Goal: Task Accomplishment & Management: Use online tool/utility

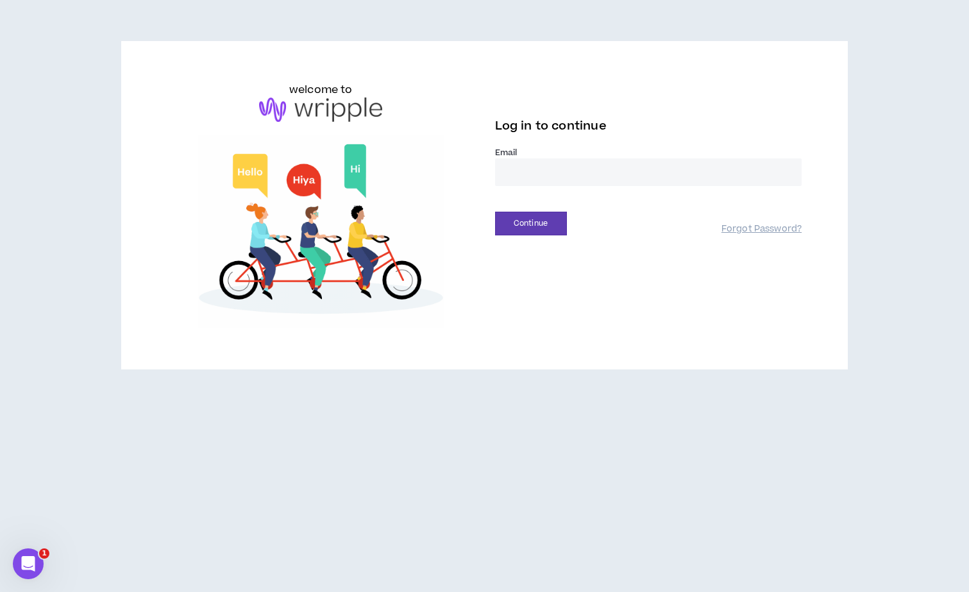
type input "**********"
click at [530, 223] on button "Continue" at bounding box center [531, 224] width 72 height 24
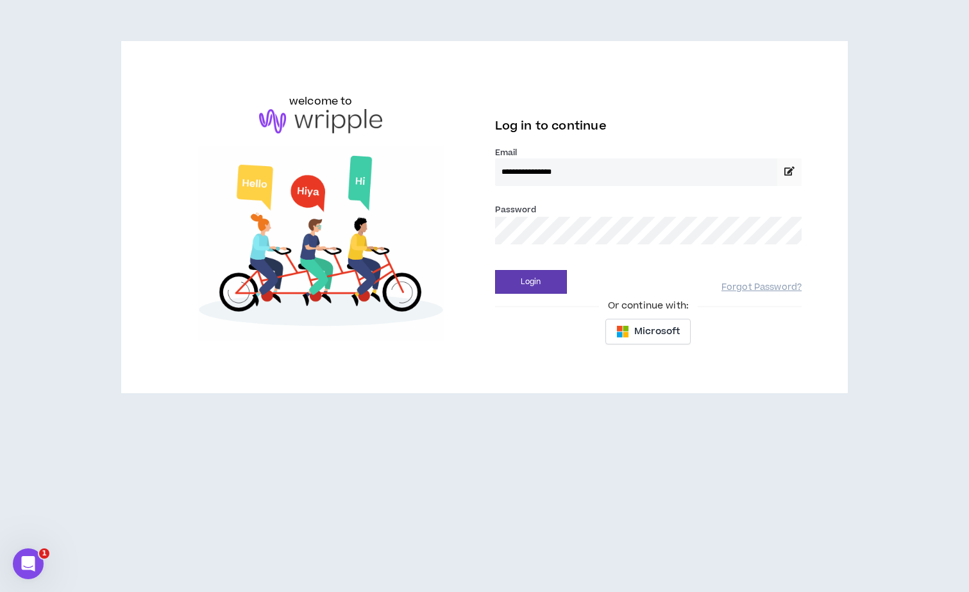
click at [530, 281] on button "Login" at bounding box center [531, 282] width 72 height 24
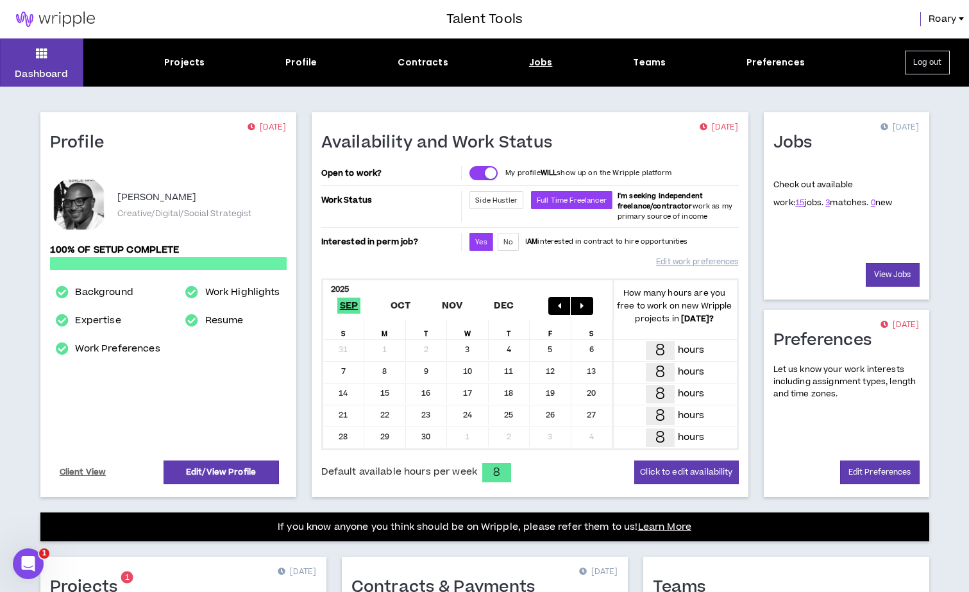
click at [535, 62] on div "Jobs" at bounding box center [541, 62] width 24 height 13
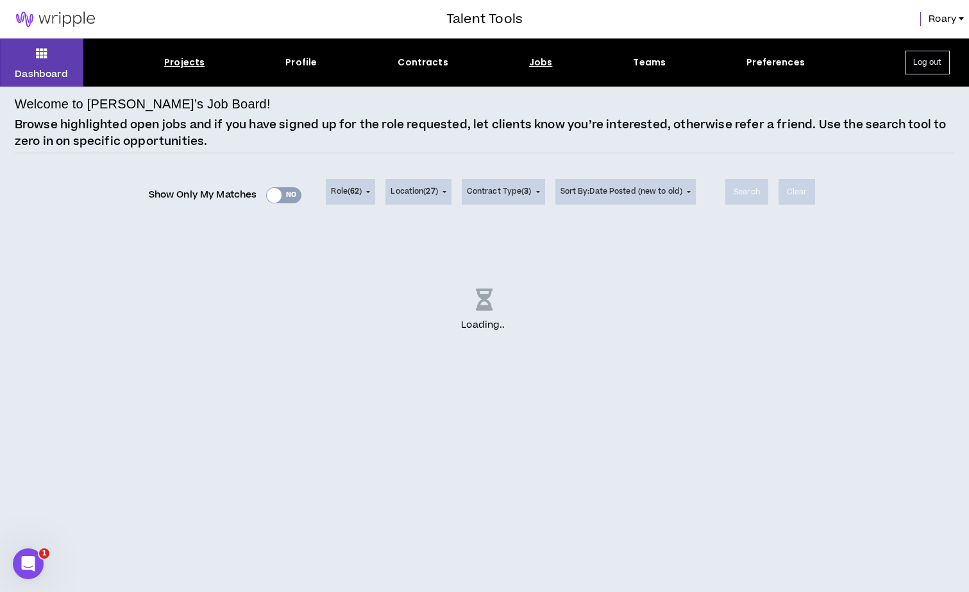
click at [172, 62] on div "Projects" at bounding box center [184, 62] width 40 height 13
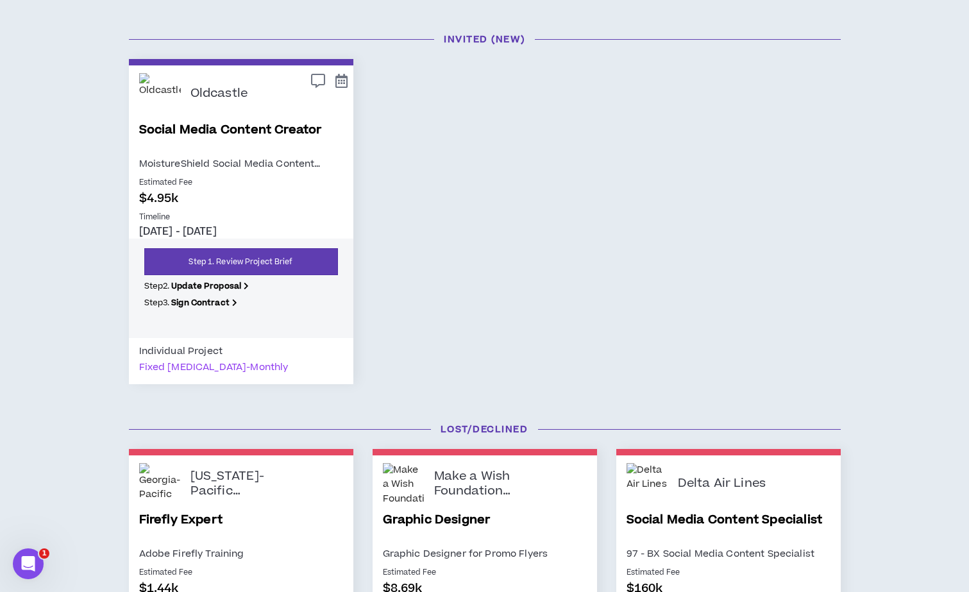
scroll to position [147, 0]
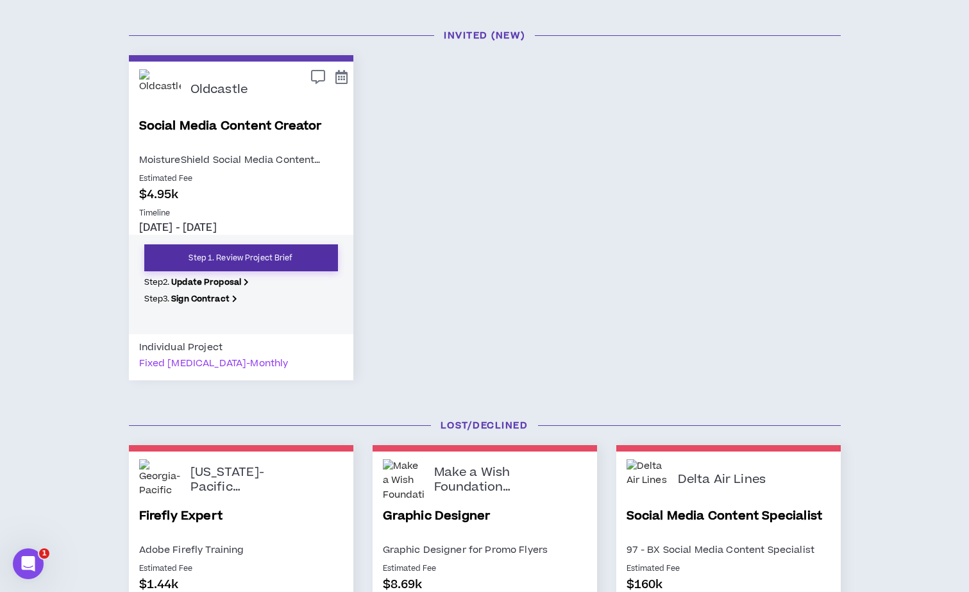
click at [218, 256] on link "Step 1. Review Project Brief" at bounding box center [241, 257] width 194 height 27
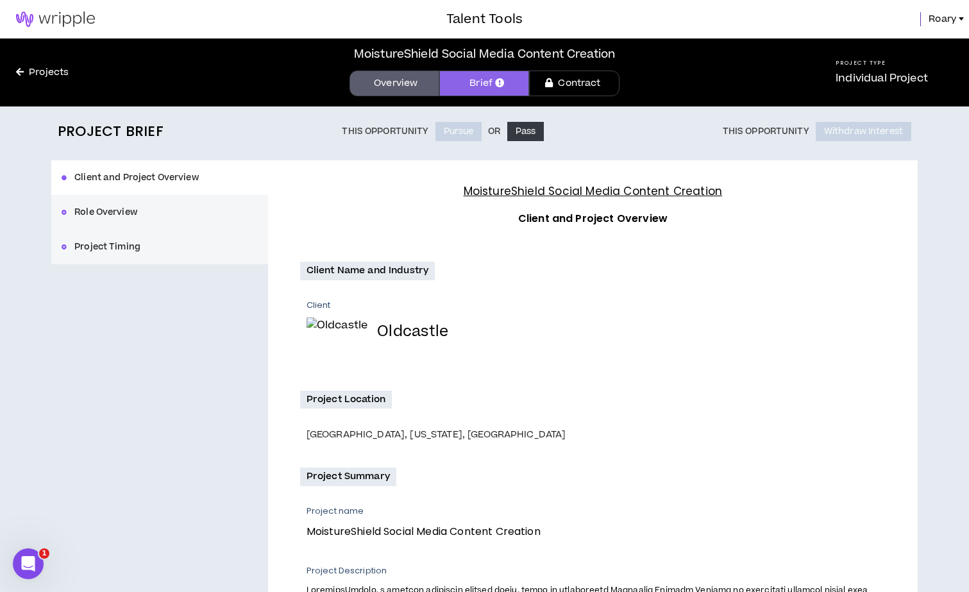
click at [100, 212] on button "Role Overview" at bounding box center [159, 212] width 217 height 35
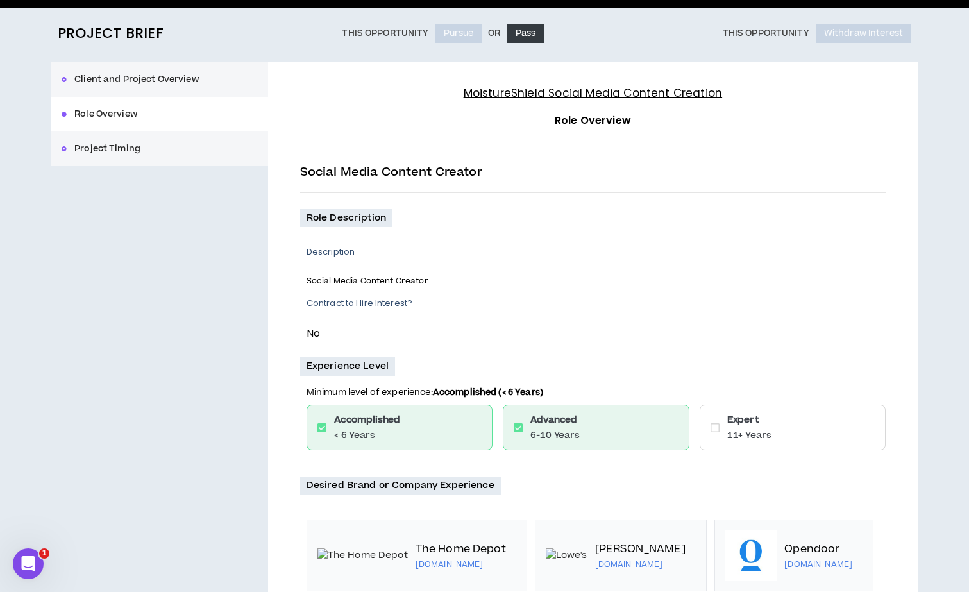
scroll to position [92, 0]
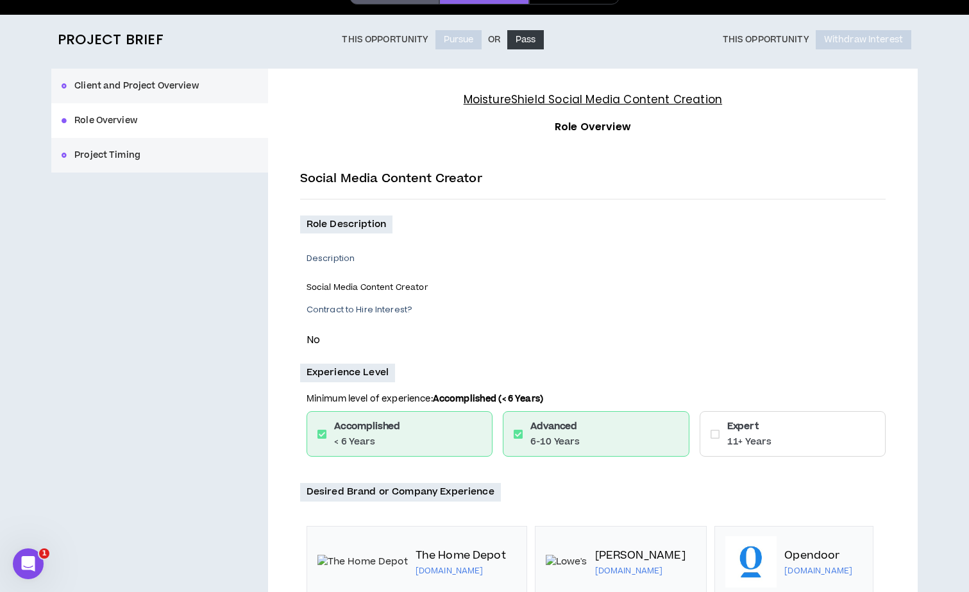
click at [124, 162] on button "Project Timing" at bounding box center [159, 155] width 217 height 35
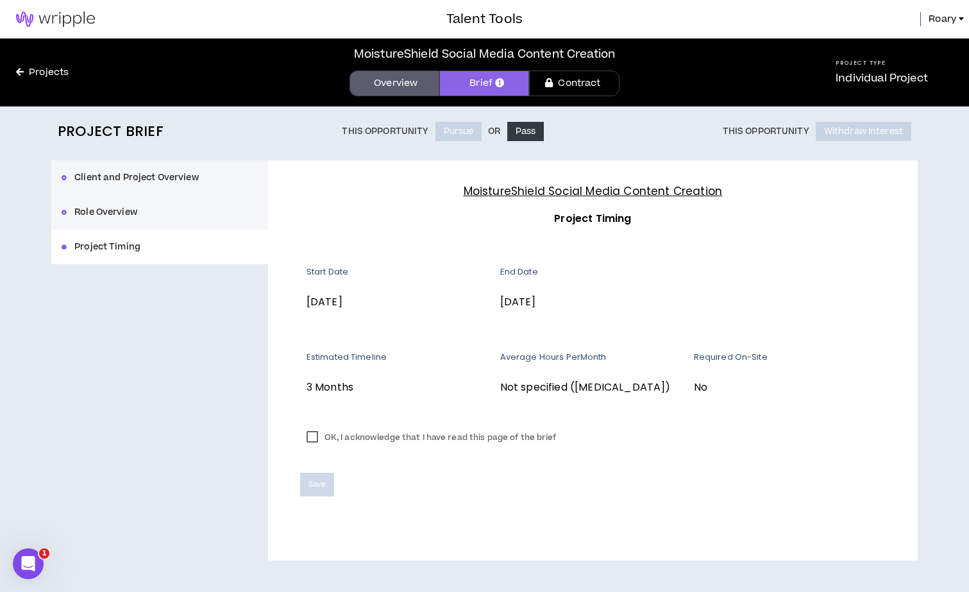
click at [103, 178] on button "Client and Project Overview" at bounding box center [159, 177] width 217 height 35
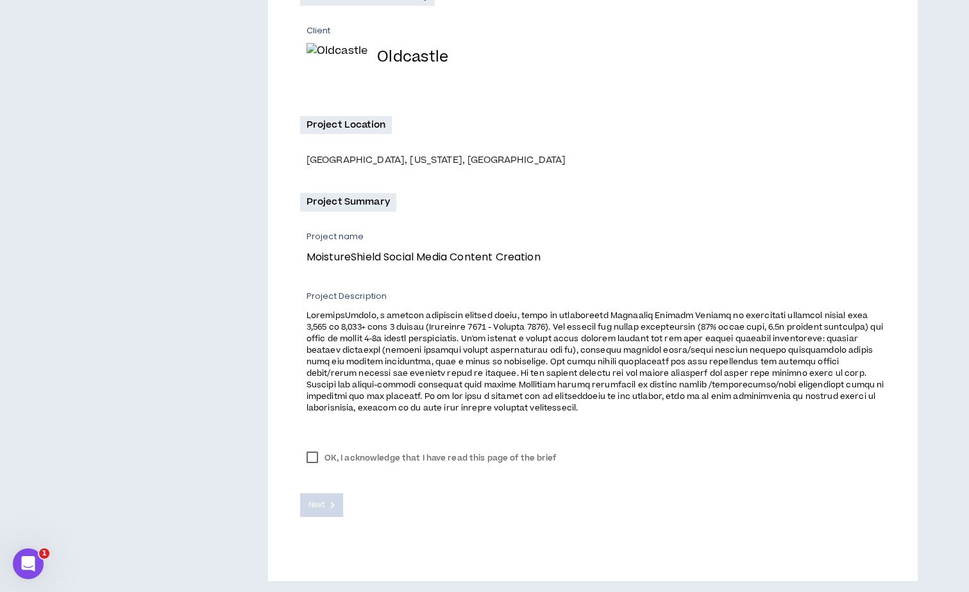
scroll to position [274, 0]
click at [313, 460] on label "OK, I acknowledge that I have read this page of the brief" at bounding box center [431, 458] width 263 height 19
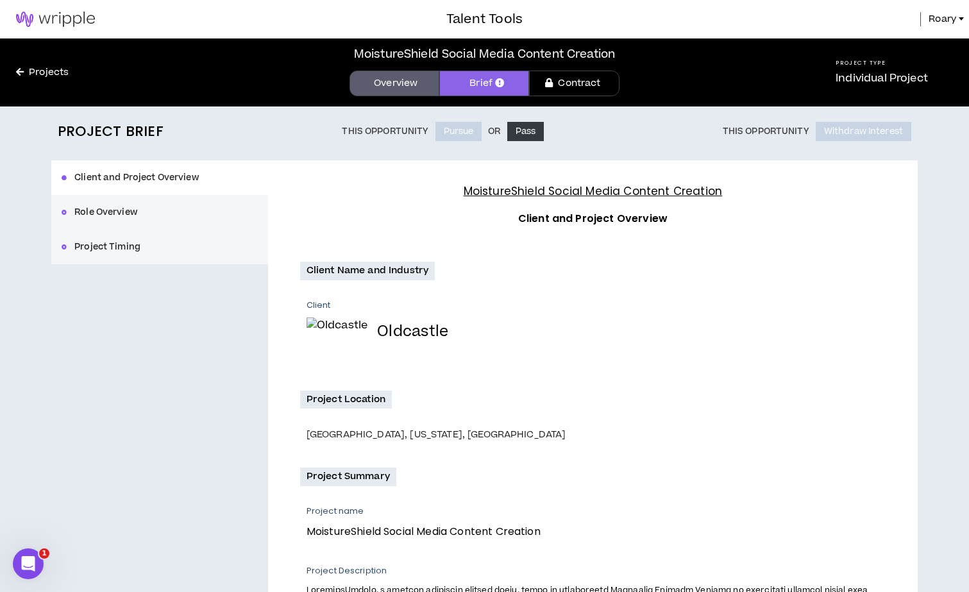
scroll to position [0, 0]
